Goal: Task Accomplishment & Management: Complete application form

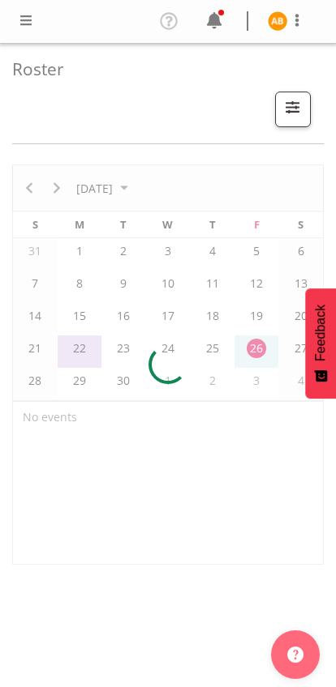
click at [28, 24] on span at bounding box center [25, 20] width 19 height 19
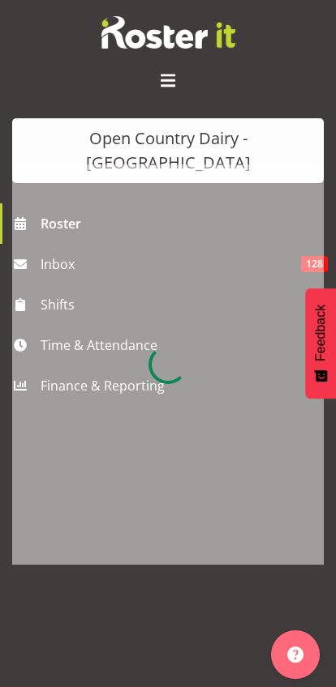
click at [48, 322] on div at bounding box center [167, 365] width 311 height 400
click at [53, 312] on div at bounding box center [167, 365] width 311 height 400
click at [58, 318] on div at bounding box center [167, 365] width 311 height 400
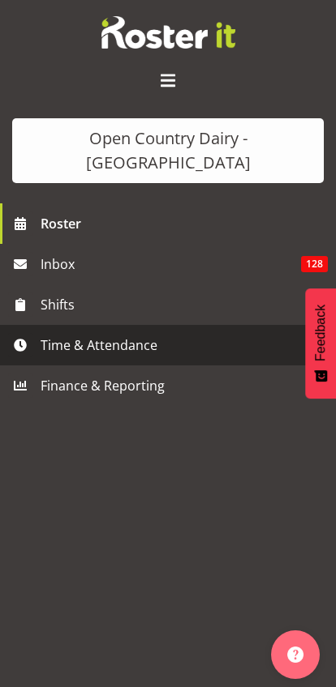
click at [56, 333] on span "Time & Attendance" at bounding box center [172, 345] width 263 height 24
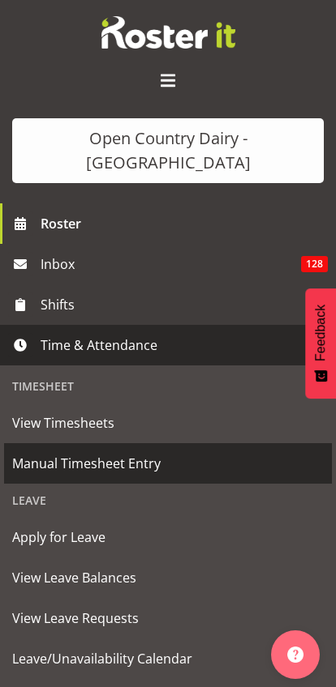
click at [40, 451] on span "Manual Timesheet Entry" at bounding box center [167, 463] width 311 height 24
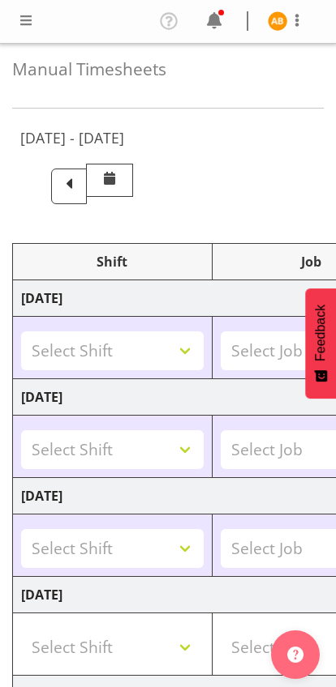
select select "78954"
select select "78987"
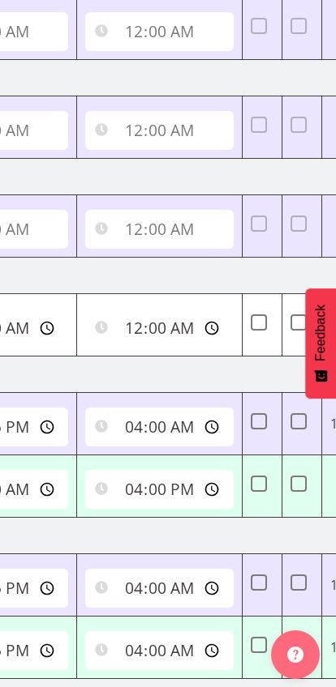
scroll to position [0, 701]
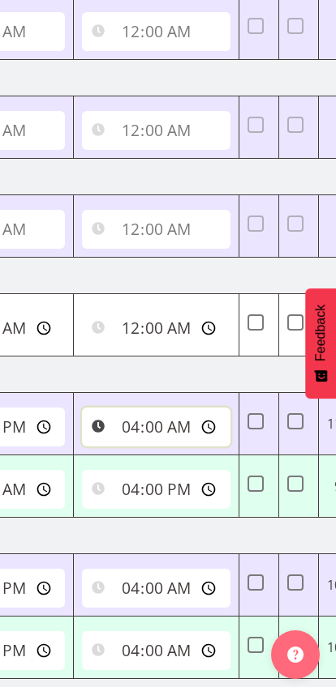
click at [126, 426] on input "04:00:00" at bounding box center [156, 427] width 148 height 39
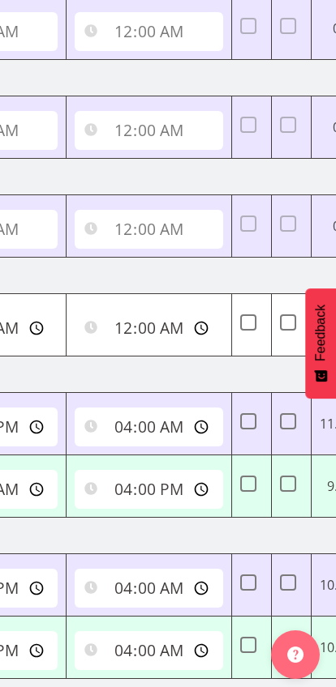
scroll to position [0, 712]
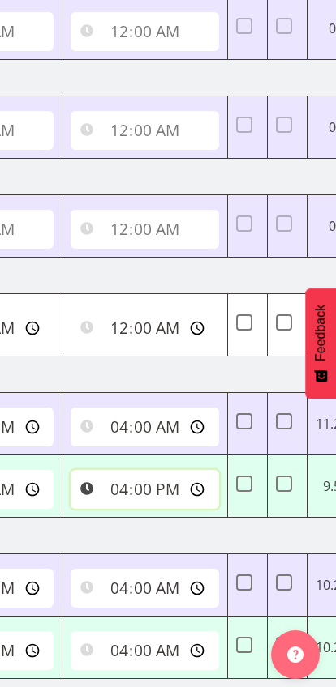
click at [105, 486] on input "16:00:00" at bounding box center [145, 489] width 148 height 39
type input "15:00:00"
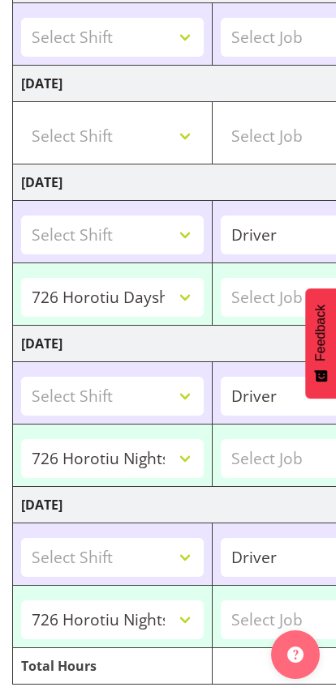
scroll to position [580, 0]
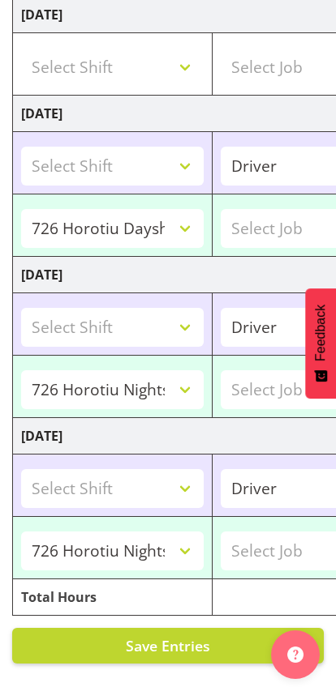
click at [176, 643] on span "Save Entries" at bounding box center [168, 645] width 84 height 19
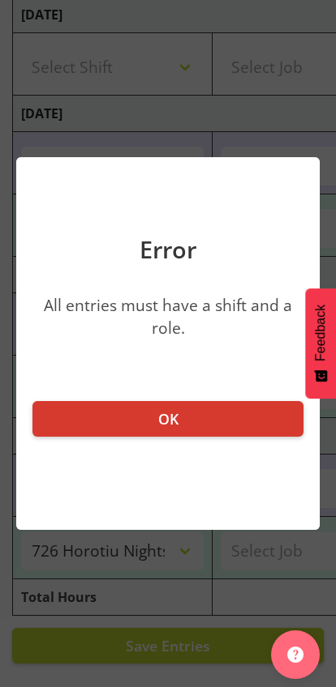
click at [213, 421] on button "OK" at bounding box center [167, 419] width 271 height 36
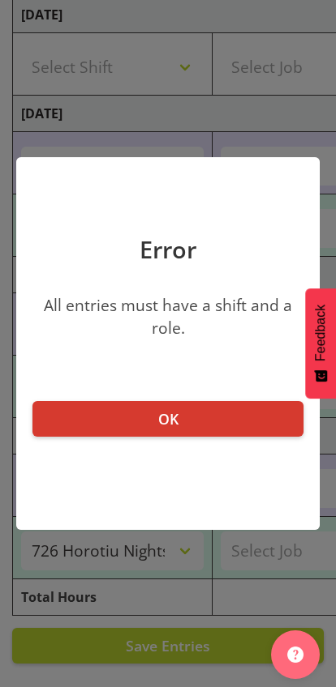
click at [235, 429] on button "OK" at bounding box center [167, 419] width 271 height 36
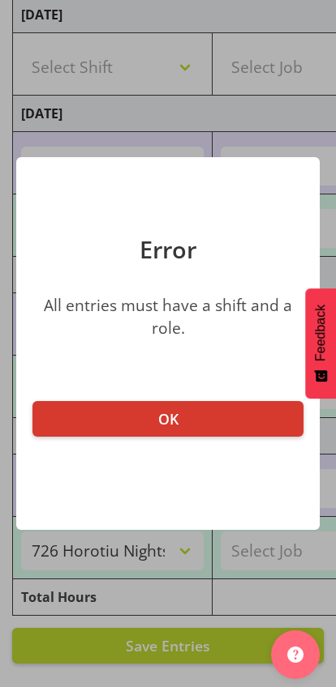
click at [216, 420] on button "OK" at bounding box center [167, 419] width 271 height 36
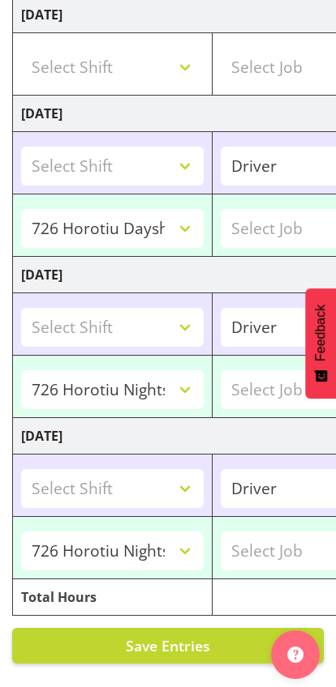
click at [191, 643] on span "Save Entries" at bounding box center [168, 645] width 84 height 19
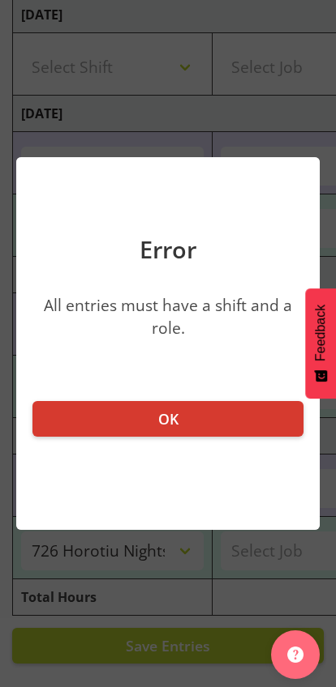
click at [237, 421] on button "OK" at bounding box center [167, 419] width 271 height 36
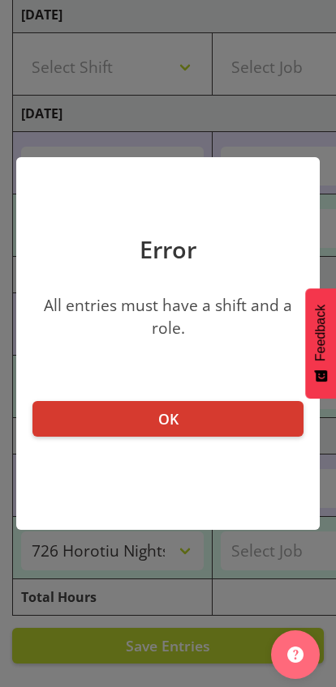
click at [229, 427] on button "OK" at bounding box center [167, 419] width 271 height 36
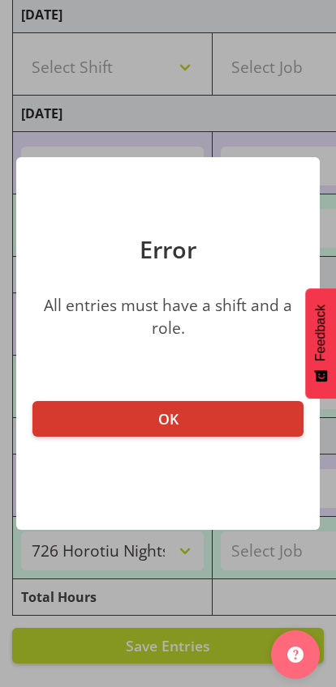
click at [230, 417] on button "OK" at bounding box center [167, 419] width 271 height 36
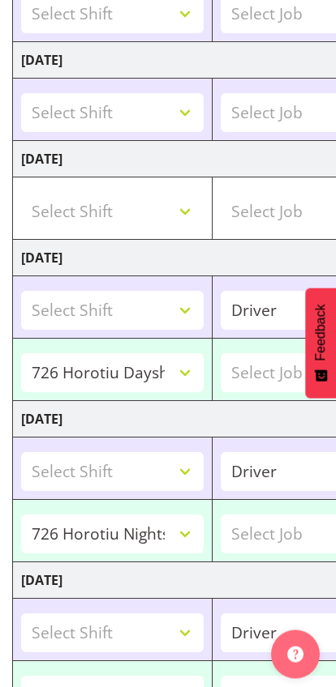
scroll to position [431, 0]
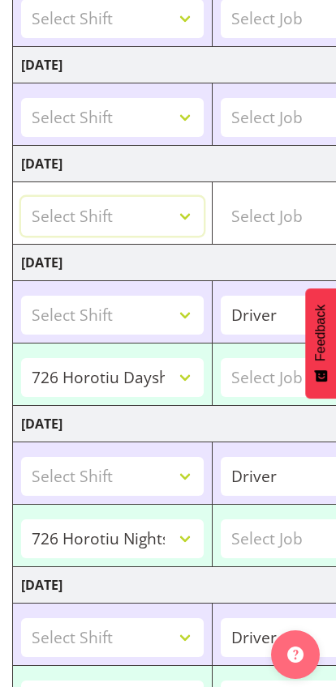
click at [203, 220] on select "Select Shift 701 Horotiu Dayshift 701 Horotiu Nightshift 702 Waharoa Dayshift 7…" at bounding box center [112, 216] width 182 height 39
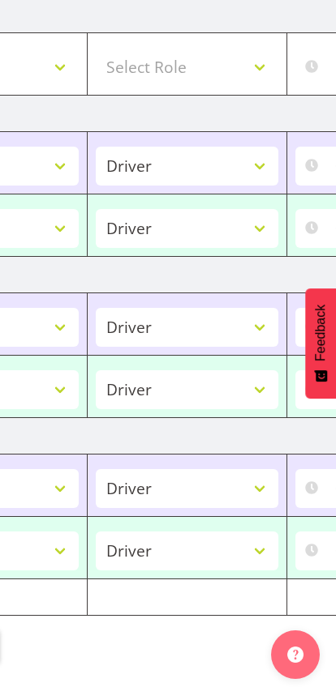
scroll to position [0, 315]
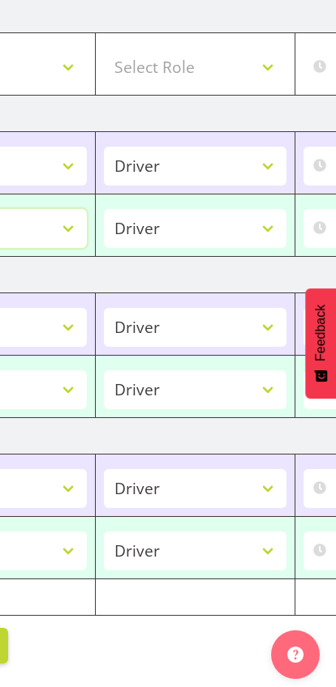
select select "9052"
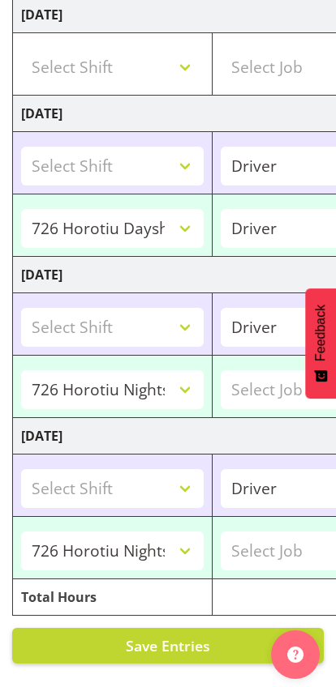
scroll to position [0, 0]
click at [208, 649] on span "Save Entries" at bounding box center [168, 645] width 84 height 19
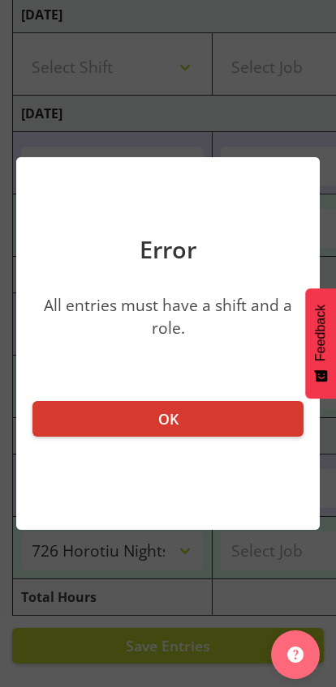
click at [231, 429] on button "OK" at bounding box center [167, 419] width 271 height 36
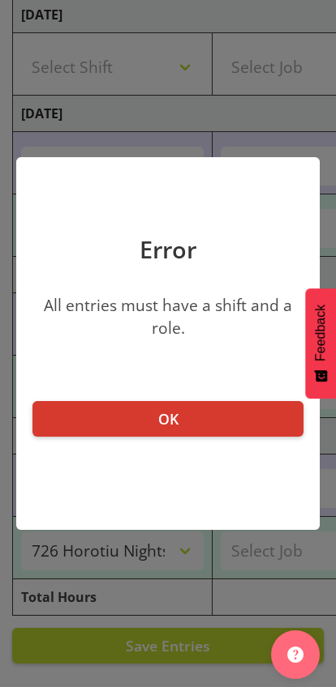
click at [237, 421] on button "OK" at bounding box center [167, 419] width 271 height 36
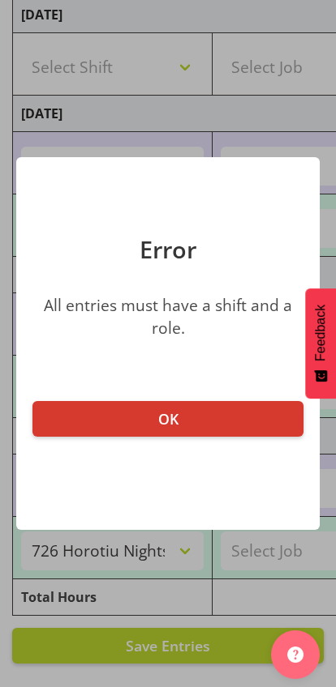
click at [230, 411] on button "OK" at bounding box center [167, 419] width 271 height 36
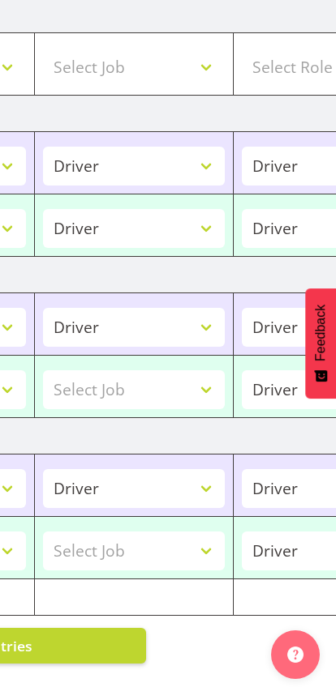
scroll to position [0, 178]
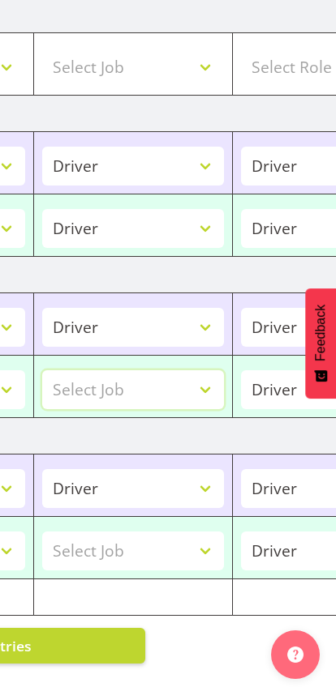
click at [224, 384] on select "Select Job Driver Driver supervisor Support" at bounding box center [133, 389] width 182 height 39
select select "9052"
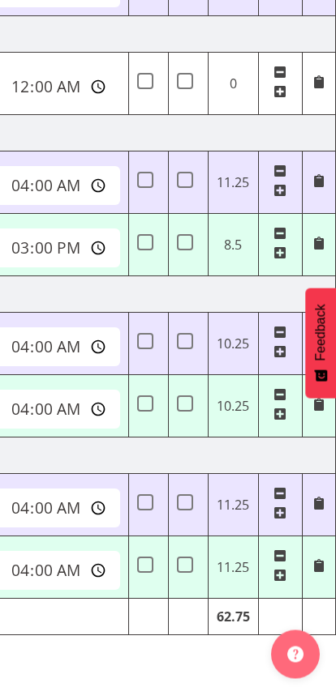
scroll to position [0, 811]
click at [323, 182] on span at bounding box center [318, 181] width 13 height 13
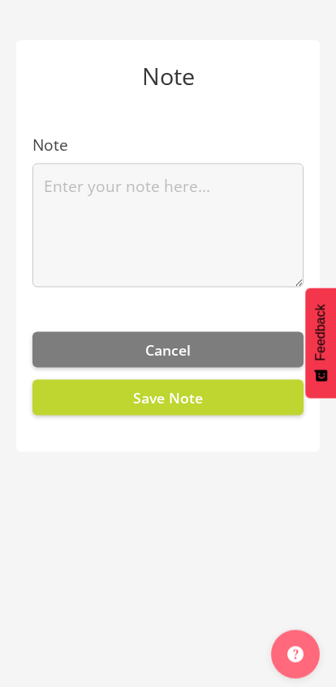
scroll to position [561, 0]
click at [203, 352] on button "Cancel" at bounding box center [167, 350] width 271 height 36
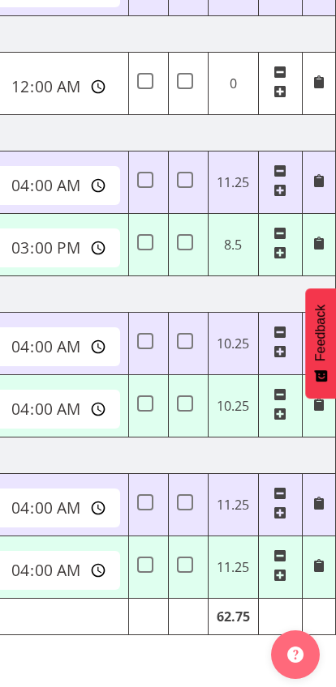
click at [286, 163] on td at bounding box center [280, 183] width 44 height 62
click at [277, 166] on span at bounding box center [279, 171] width 13 height 13
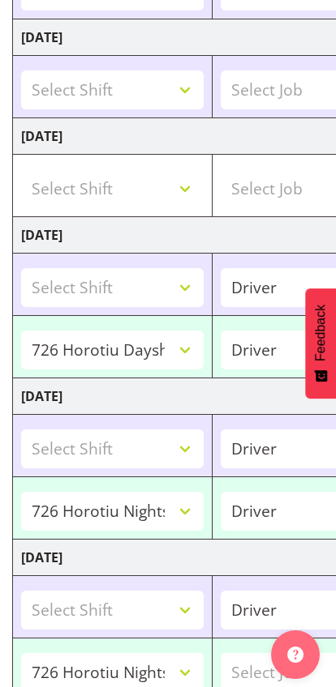
scroll to position [0, 0]
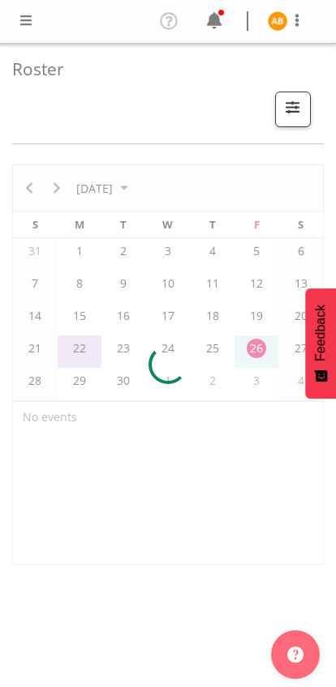
click at [17, 28] on span at bounding box center [25, 20] width 19 height 19
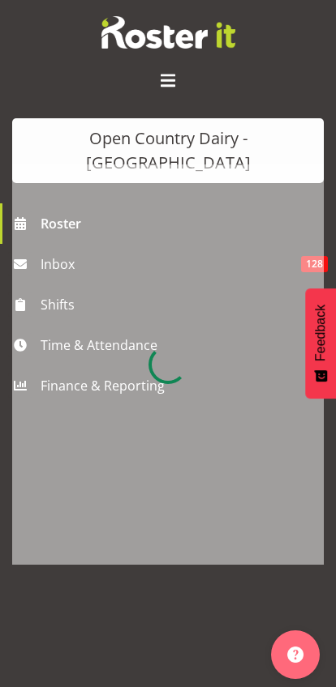
click at [53, 331] on div at bounding box center [167, 365] width 311 height 400
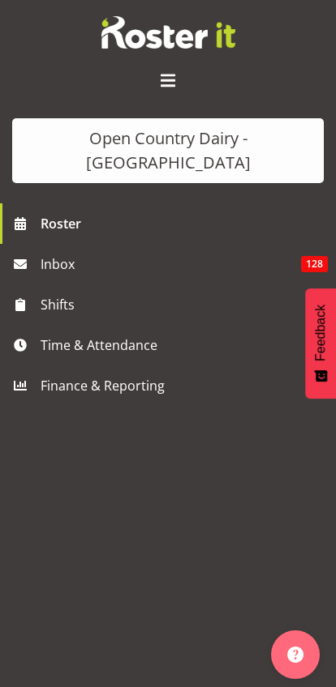
click at [45, 333] on span "Time & Attendance" at bounding box center [172, 345] width 263 height 24
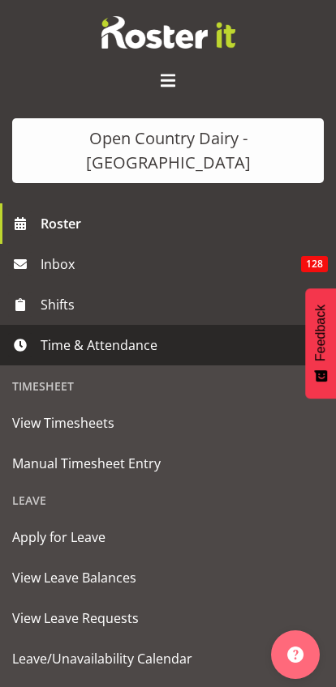
click at [25, 451] on span "Manual Timesheet Entry" at bounding box center [167, 463] width 311 height 24
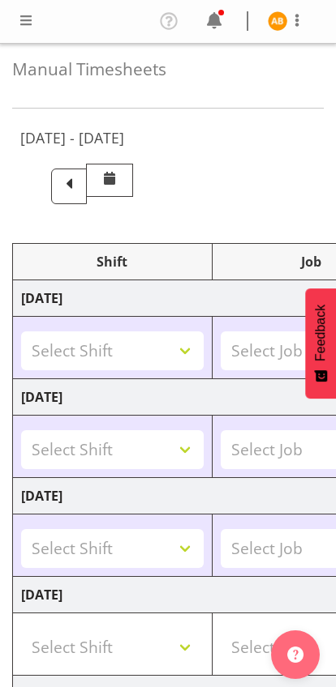
select select "78954"
select select "78987"
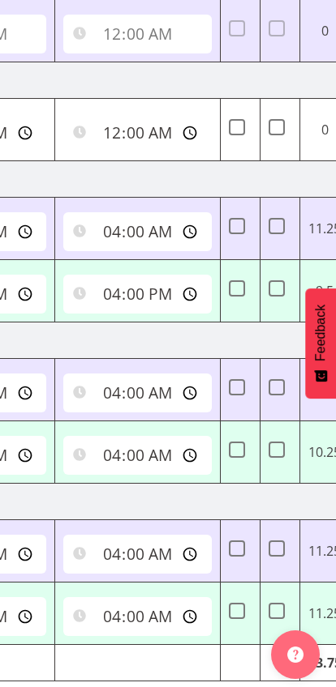
scroll to position [0, 686]
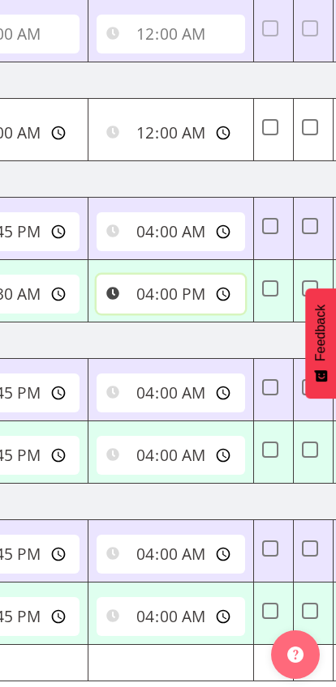
click at [126, 293] on input "16:00:00" at bounding box center [170, 294] width 148 height 39
type input "15:15:00"
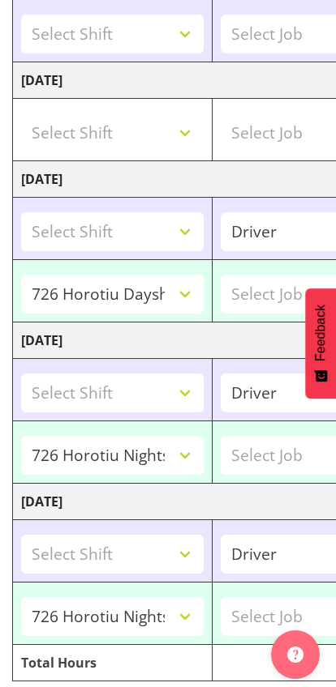
scroll to position [580, 0]
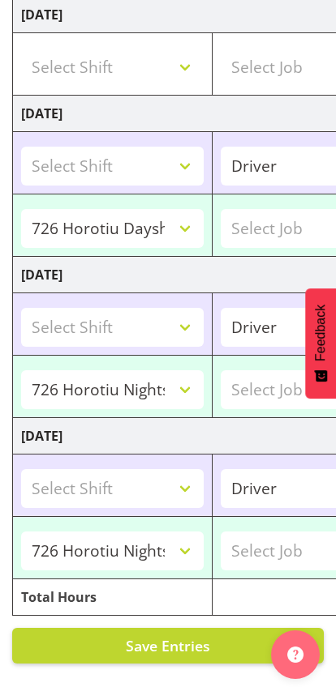
click at [169, 643] on span "Save Entries" at bounding box center [168, 645] width 84 height 19
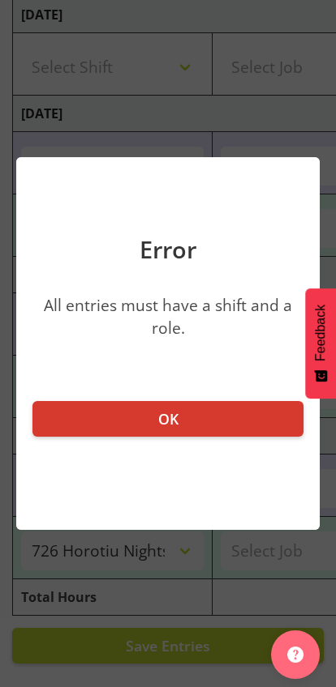
click at [205, 417] on button "OK" at bounding box center [167, 419] width 271 height 36
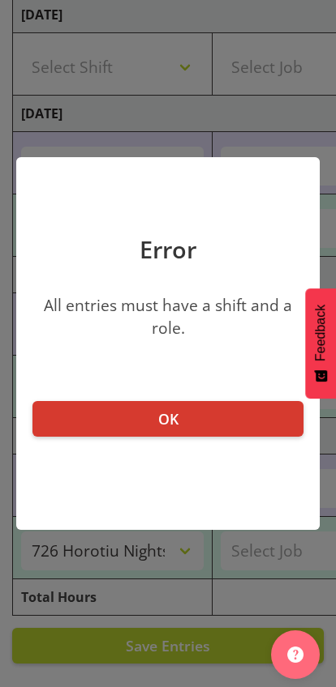
click at [228, 425] on button "OK" at bounding box center [167, 419] width 271 height 36
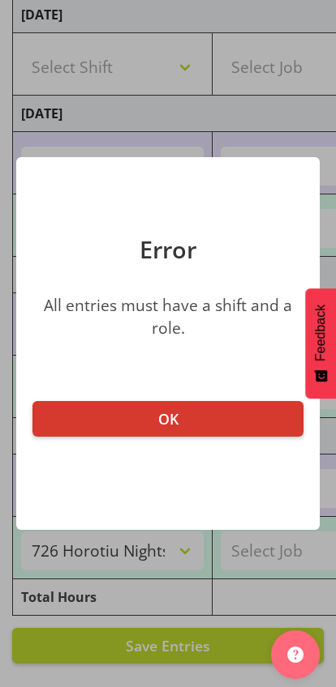
click at [229, 424] on button "OK" at bounding box center [167, 419] width 271 height 36
